Goal: Navigation & Orientation: Find specific page/section

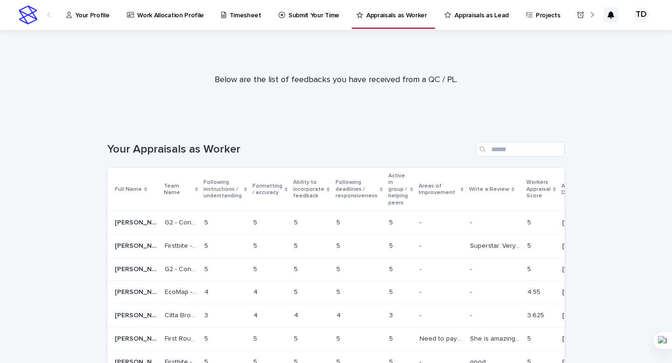
click at [466, 22] on link "Appraisals as Lead" at bounding box center [479, 14] width 70 height 29
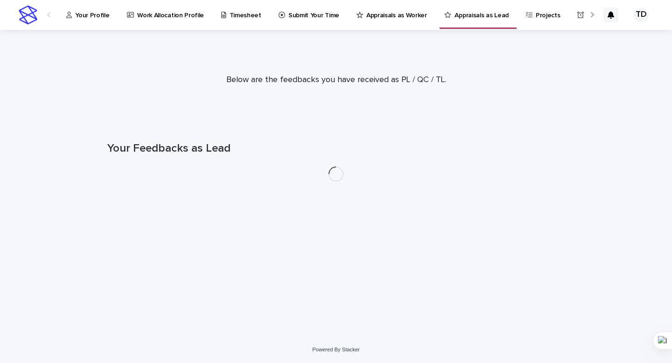
click at [386, 10] on p "Appraisals as Worker" at bounding box center [397, 10] width 61 height 20
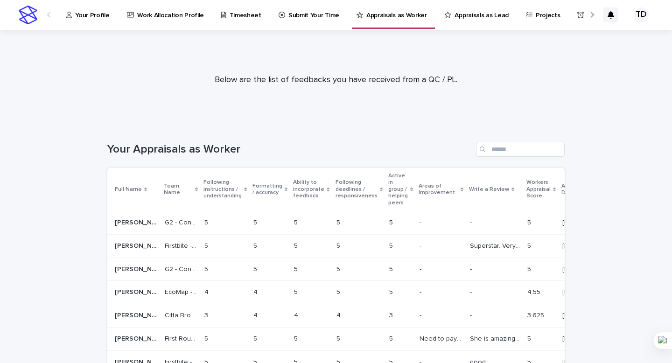
scroll to position [0, 27]
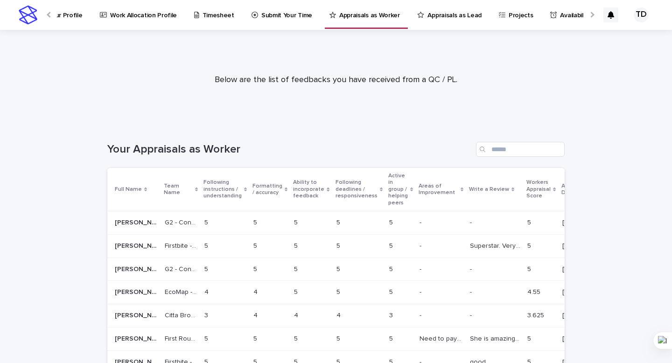
click at [591, 16] on div at bounding box center [592, 15] width 6 height 6
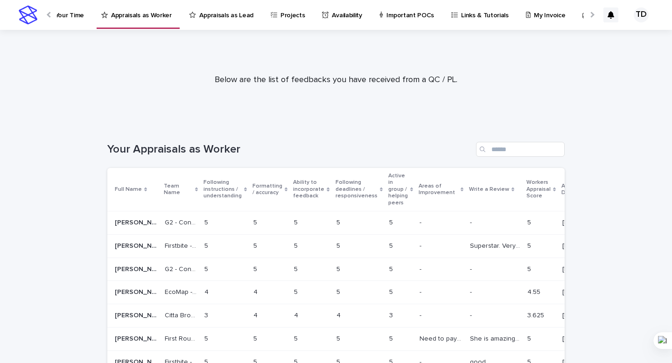
scroll to position [0, 291]
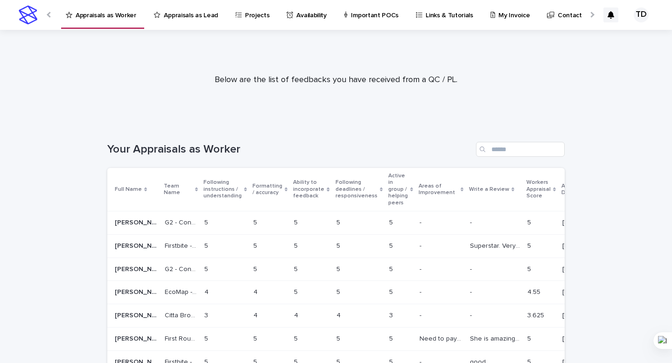
click at [499, 16] on p "My Invoice" at bounding box center [514, 10] width 31 height 20
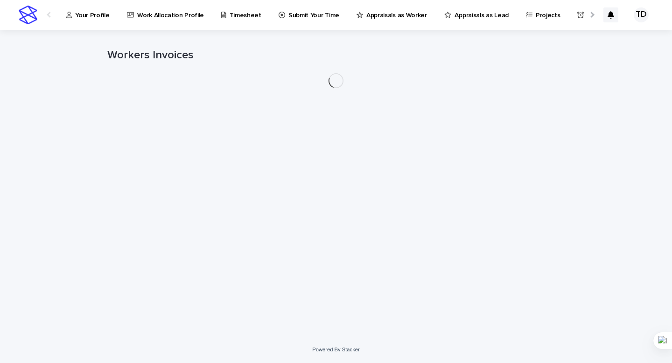
scroll to position [0, 26]
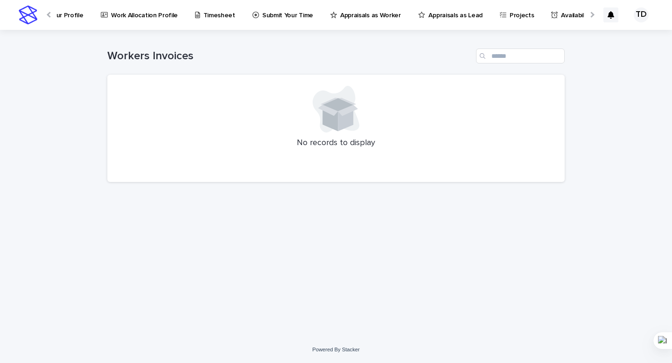
click at [352, 14] on p "Appraisals as Worker" at bounding box center [370, 10] width 61 height 20
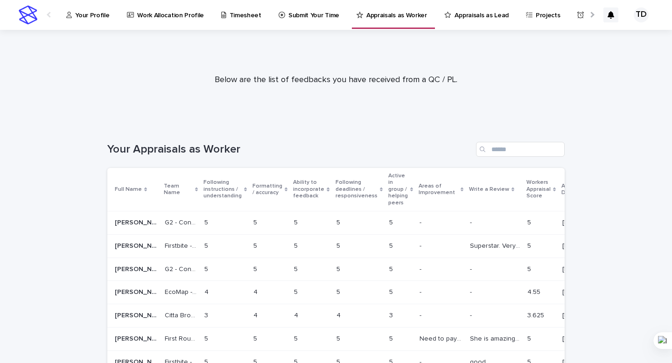
click at [88, 16] on p "Your Profile" at bounding box center [92, 10] width 34 height 20
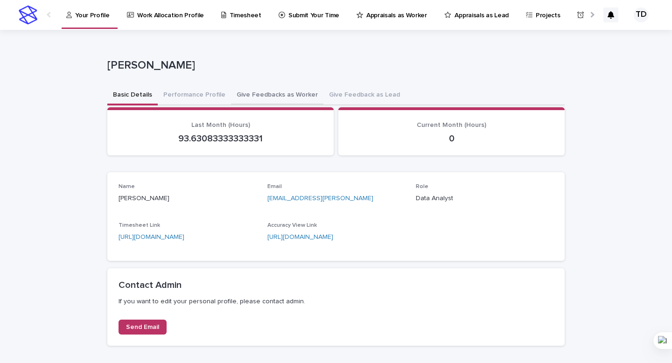
click at [268, 94] on button "Give Feedbacks as Worker" at bounding box center [277, 96] width 92 height 20
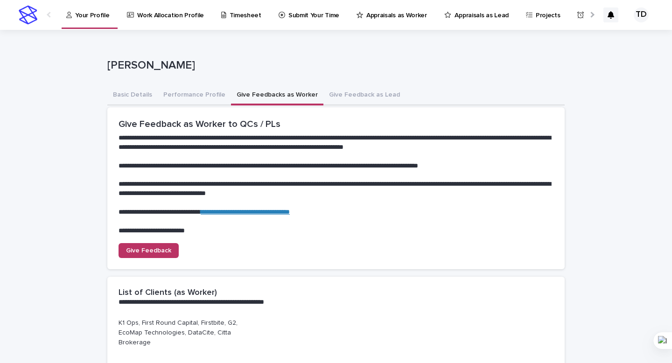
click at [536, 11] on p "Projects" at bounding box center [548, 10] width 25 height 20
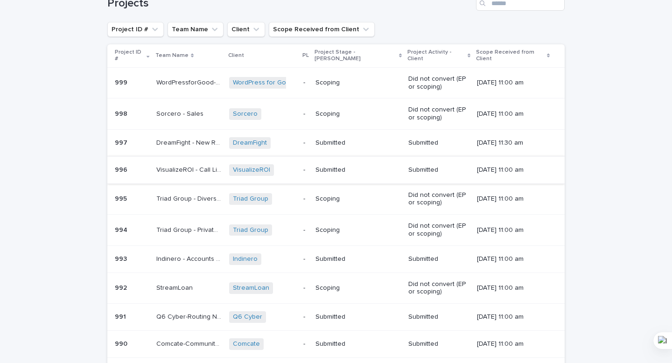
scroll to position [147, 0]
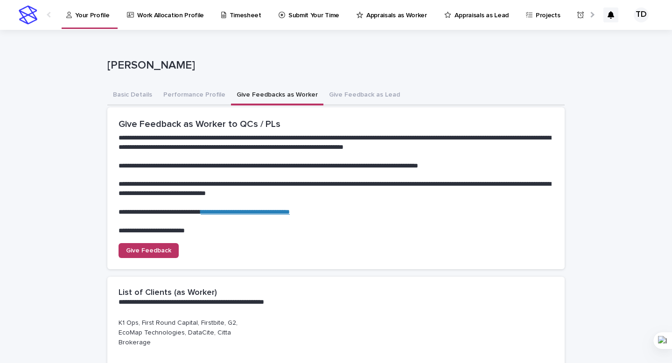
scroll to position [0, 0]
click at [587, 18] on p "Availability" at bounding box center [602, 10] width 30 height 20
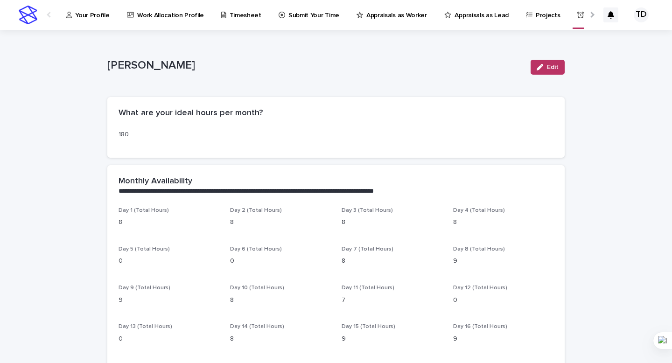
click at [591, 17] on div at bounding box center [591, 14] width 15 height 29
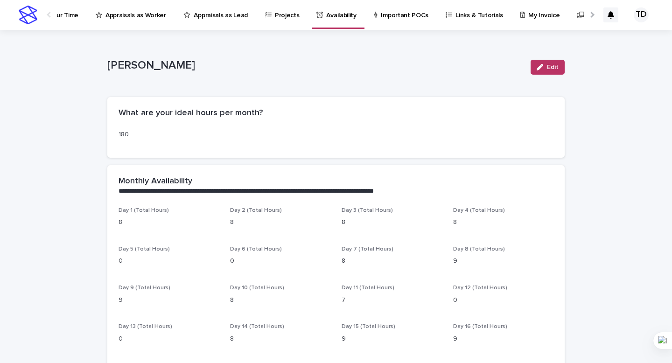
scroll to position [0, 264]
click at [591, 17] on div at bounding box center [591, 14] width 15 height 29
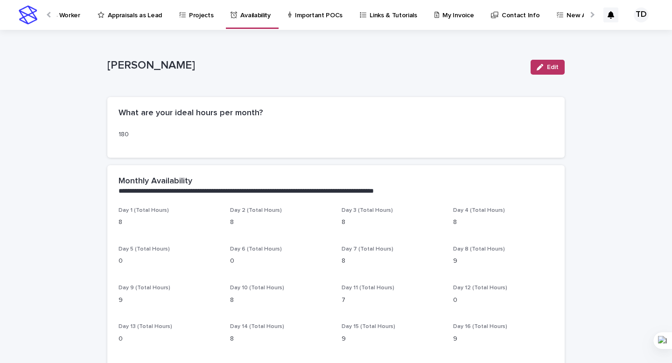
scroll to position [0, 361]
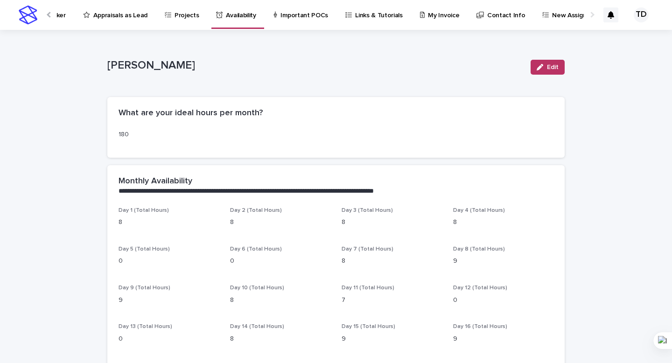
click at [355, 19] on p "Links & Tutorials" at bounding box center [379, 10] width 48 height 20
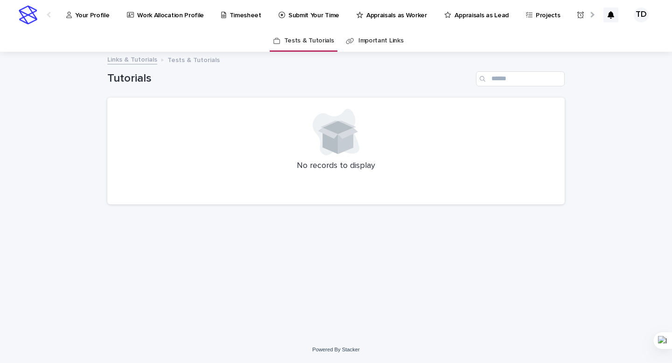
click at [370, 39] on link "Important Links" at bounding box center [381, 41] width 45 height 22
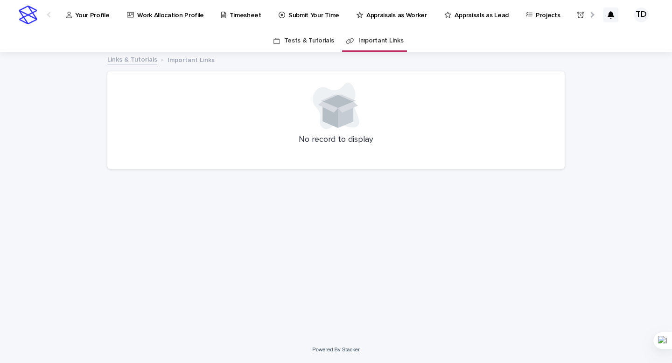
click at [312, 22] on link "Submit Your Time" at bounding box center [311, 14] width 66 height 29
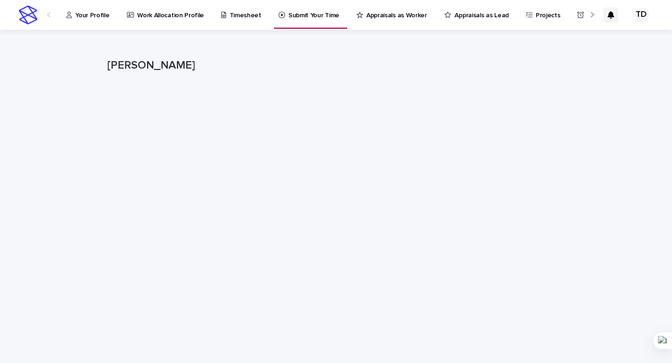
click at [536, 14] on p "Projects" at bounding box center [548, 10] width 25 height 20
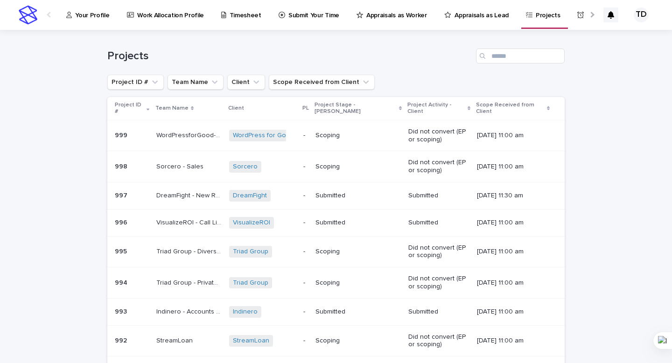
click at [593, 14] on div at bounding box center [592, 15] width 6 height 6
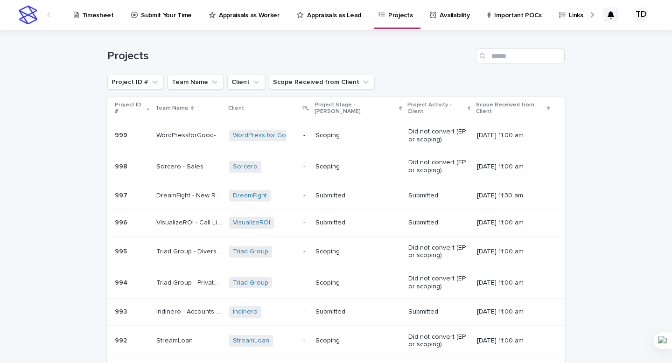
scroll to position [0, 264]
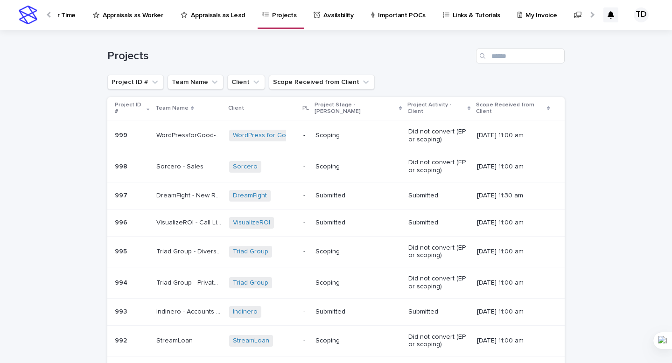
click at [593, 14] on div at bounding box center [592, 15] width 6 height 6
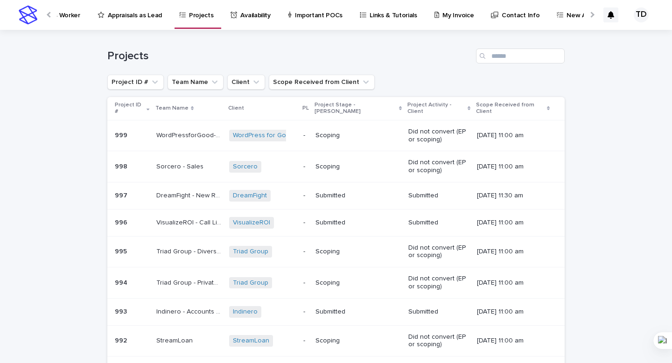
scroll to position [0, 361]
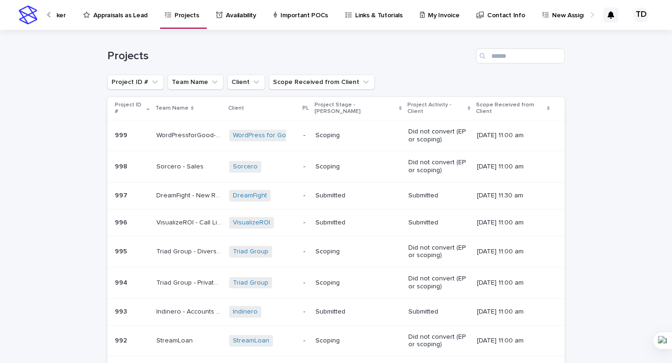
click at [593, 14] on div at bounding box center [592, 15] width 6 height 6
click at [552, 13] on p "New Assignments" at bounding box center [578, 10] width 52 height 20
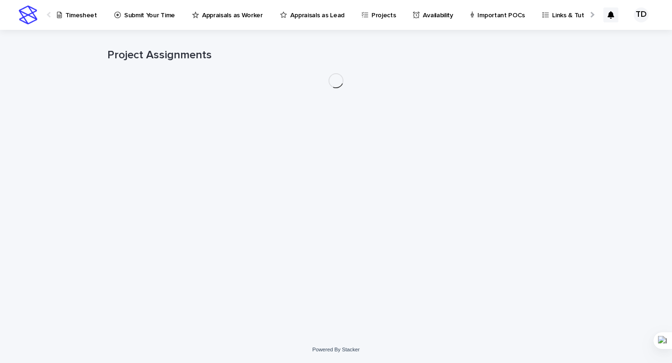
scroll to position [0, 166]
